Goal: Task Accomplishment & Management: Complete application form

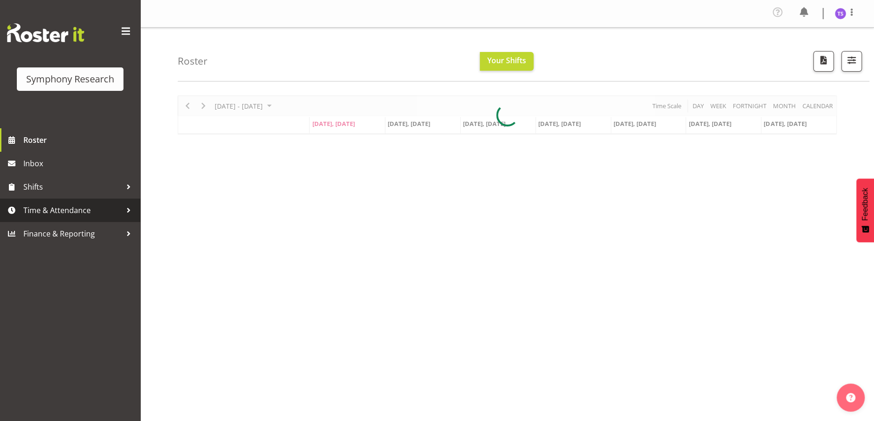
click at [30, 209] on span "Time & Attendance" at bounding box center [72, 210] width 98 height 14
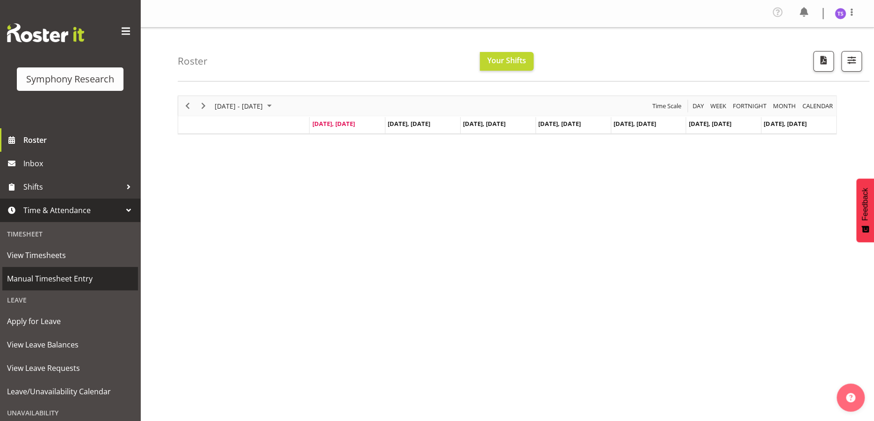
click at [74, 277] on span "Manual Timesheet Entry" at bounding box center [70, 278] width 126 height 14
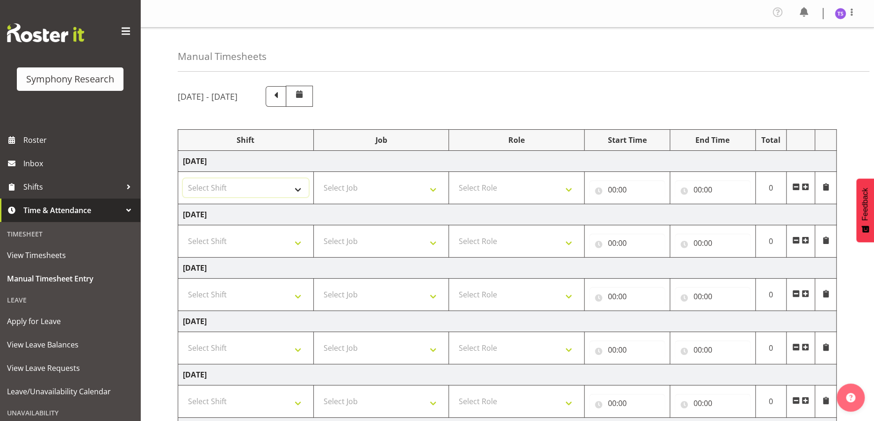
click at [298, 191] on select "Select Shift !!Weekend Residential (Roster IT Shift Label) *Business 9/10am ~ 4…" at bounding box center [246, 187] width 126 height 19
select select "48116"
click at [183, 178] on select "Select Shift !!Weekend Residential (Roster IT Shift Label) *Business 9/10am ~ 4…" at bounding box center [246, 187] width 126 height 19
click at [378, 186] on select "Select Job 550060 IF Admin 553492 World Poll Aus Wave 2 Main 2025 553493 World …" at bounding box center [382, 187] width 126 height 19
select select "10527"
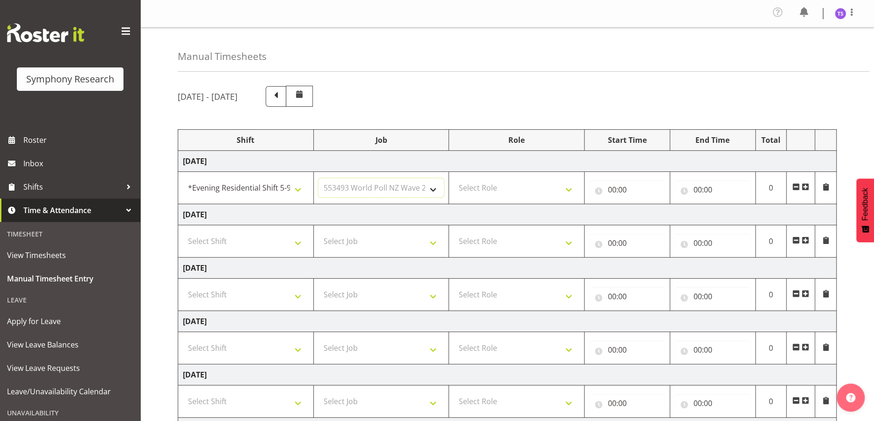
click at [319, 178] on select "Select Job 550060 IF Admin 553492 World Poll Aus Wave 2 Main 2025 553493 World …" at bounding box center [382, 187] width 126 height 19
click at [534, 186] on select "Select Role Briefing Interviewing" at bounding box center [517, 187] width 126 height 19
select select "47"
click at [454, 178] on select "Select Role Briefing Interviewing" at bounding box center [517, 187] width 126 height 19
click at [628, 189] on input "00:00" at bounding box center [628, 189] width 76 height 19
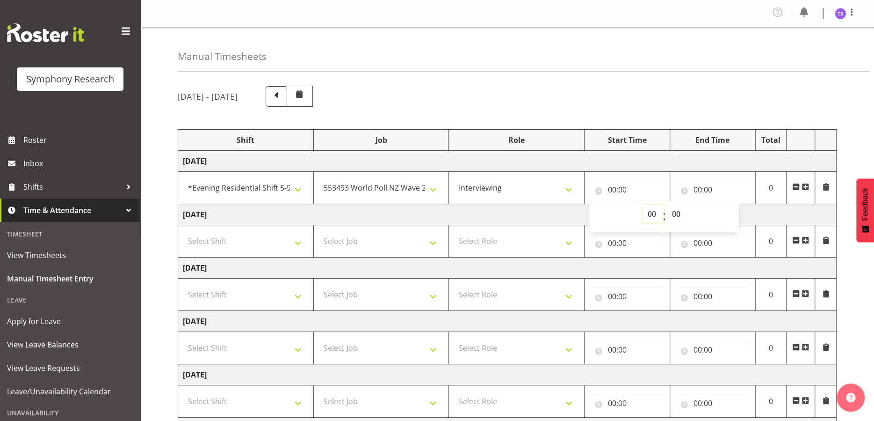
click at [650, 206] on select "00 01 02 03 04 05 06 07 08 09 10 11 12 13 14 15 16 17 18 19 20 21 22 23" at bounding box center [653, 213] width 21 height 19
select select "18"
click at [643, 204] on select "00 01 02 03 04 05 06 07 08 09 10 11 12 13 14 15 16 17 18 19 20 21 22 23" at bounding box center [653, 213] width 21 height 19
type input "18:00"
click at [726, 190] on input "00:00" at bounding box center [713, 189] width 76 height 19
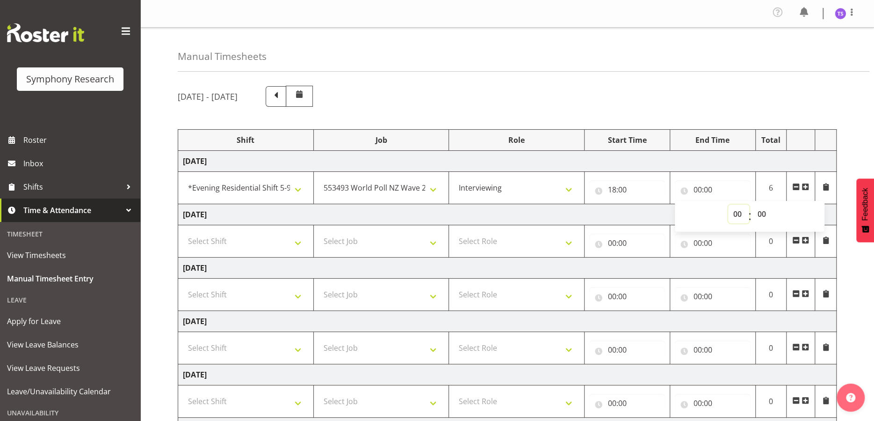
click at [735, 212] on select "00 01 02 03 04 05 06 07 08 09 10 11 12 13 14 15 16 17 18 19 20 21 22 23" at bounding box center [738, 213] width 21 height 19
select select "21"
click at [728, 204] on select "00 01 02 03 04 05 06 07 08 09 10 11 12 13 14 15 16 17 18 19 20 21 22 23" at bounding box center [738, 213] width 21 height 19
type input "21:00"
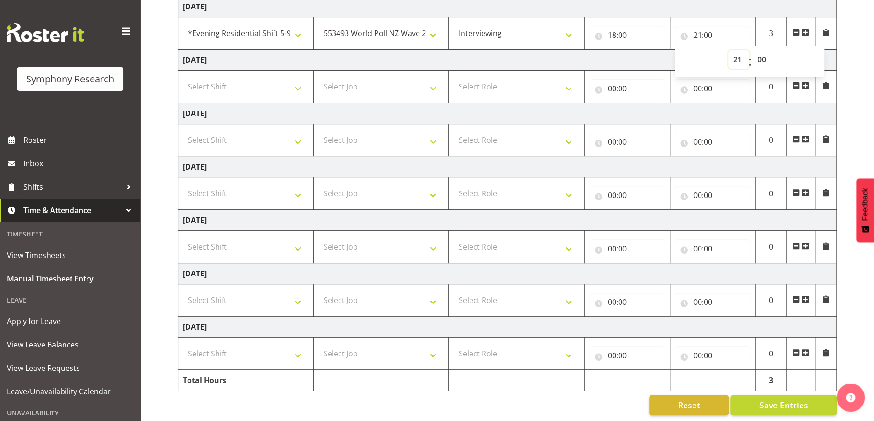
scroll to position [162, 0]
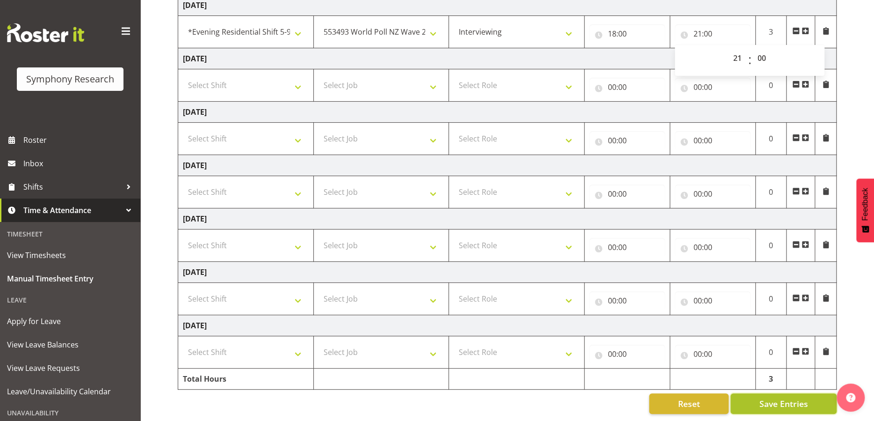
click at [796, 399] on span "Save Entries" at bounding box center [783, 403] width 49 height 12
